Goal: Navigation & Orientation: Find specific page/section

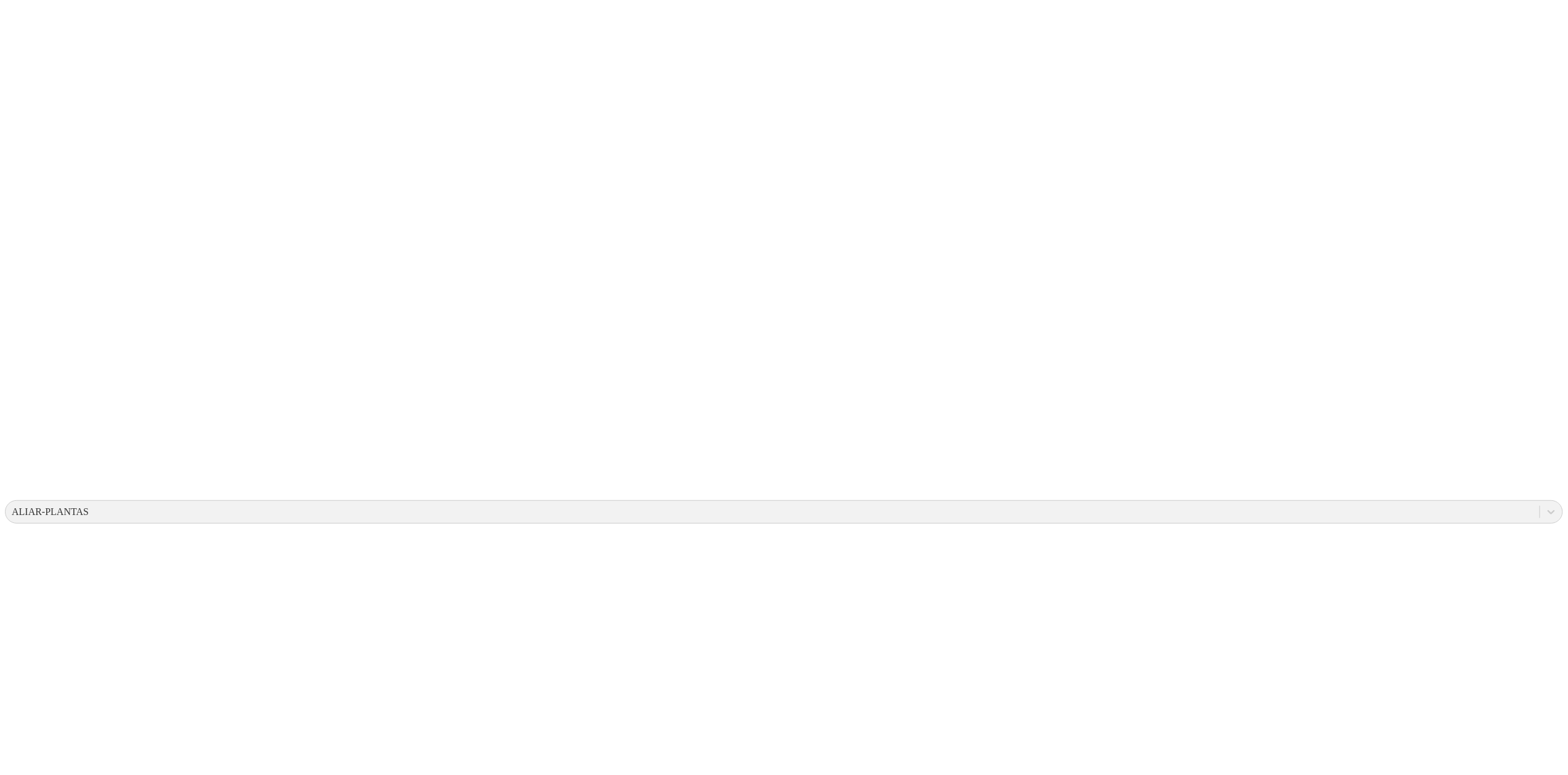
drag, startPoint x: 239, startPoint y: 427, endPoint x: 486, endPoint y: 378, distance: 251.8
